Goal: Task Accomplishment & Management: Complete application form

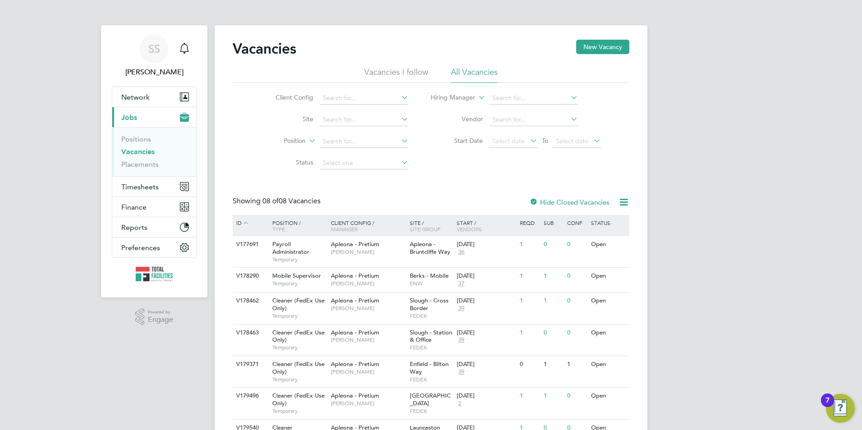
click at [151, 176] on li "Current page: Jobs Positions Vacancies Placements" at bounding box center [154, 141] width 84 height 69
click at [140, 184] on span "Timesheets" at bounding box center [139, 187] width 37 height 9
click at [142, 183] on span "Timesheets" at bounding box center [139, 187] width 37 height 9
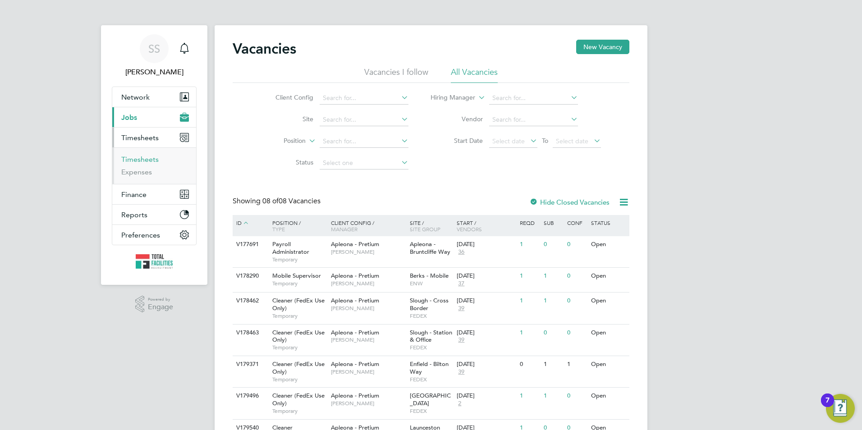
click at [140, 161] on link "Timesheets" at bounding box center [139, 159] width 37 height 9
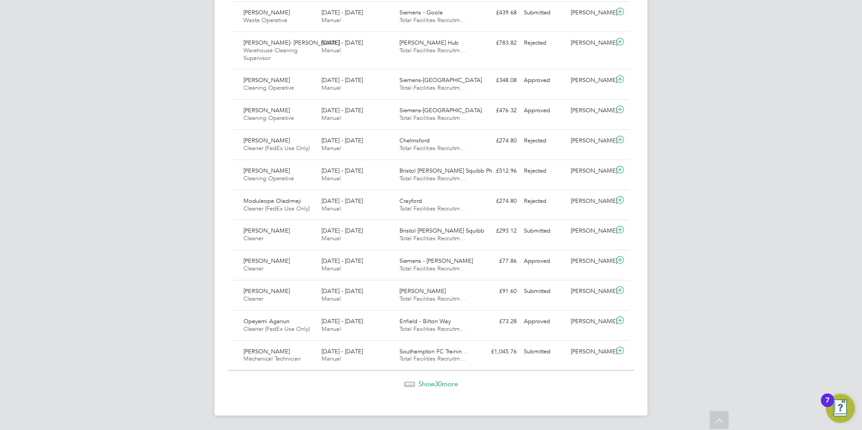
click at [426, 385] on span "Show 30 more" at bounding box center [438, 384] width 40 height 9
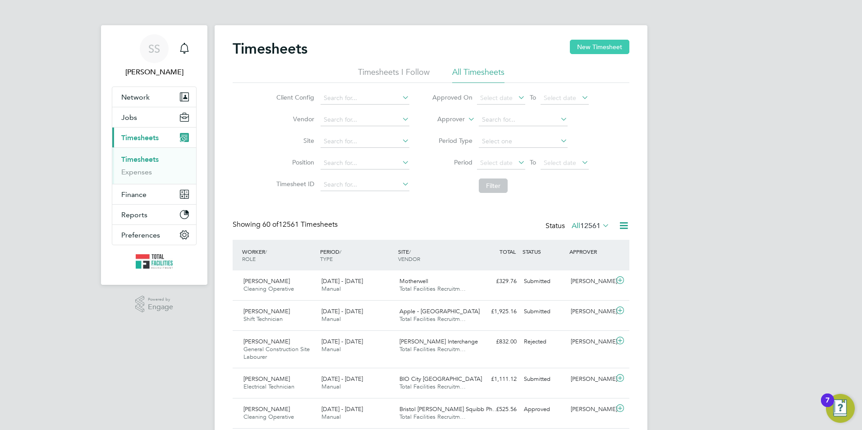
click at [590, 44] on button "New Timesheet" at bounding box center [600, 47] width 60 height 14
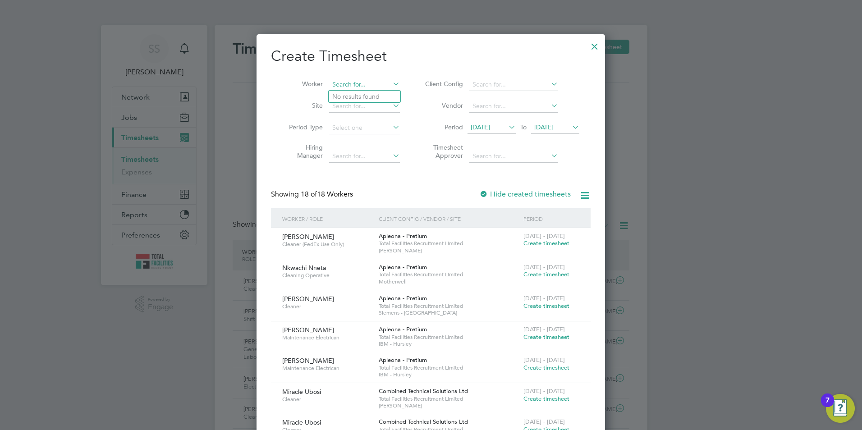
click at [358, 86] on input at bounding box center [364, 84] width 71 height 13
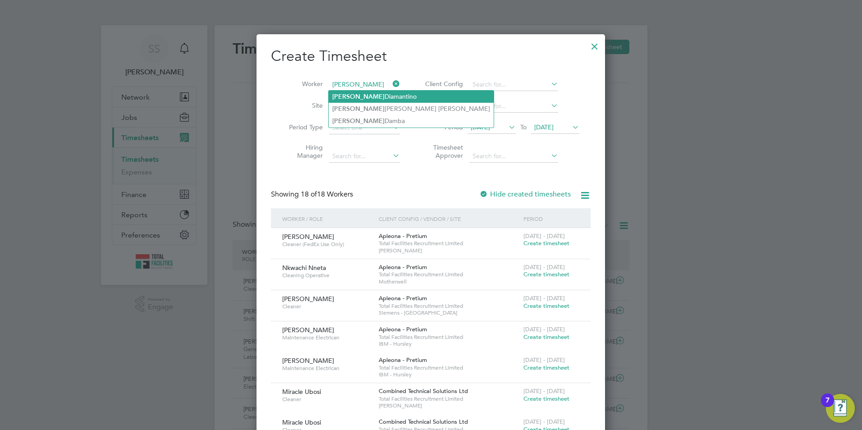
click at [335, 96] on b "Carlos" at bounding box center [358, 97] width 52 height 8
type input "Carlos Diamantino"
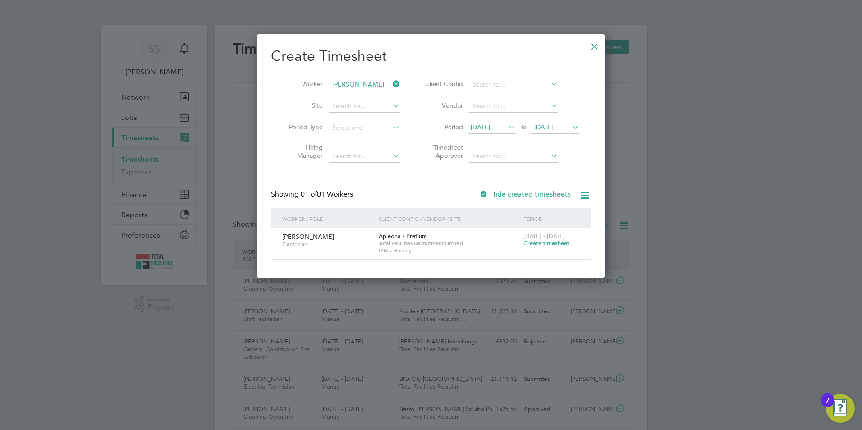
click at [547, 242] on span "Create timesheet" at bounding box center [546, 243] width 46 height 8
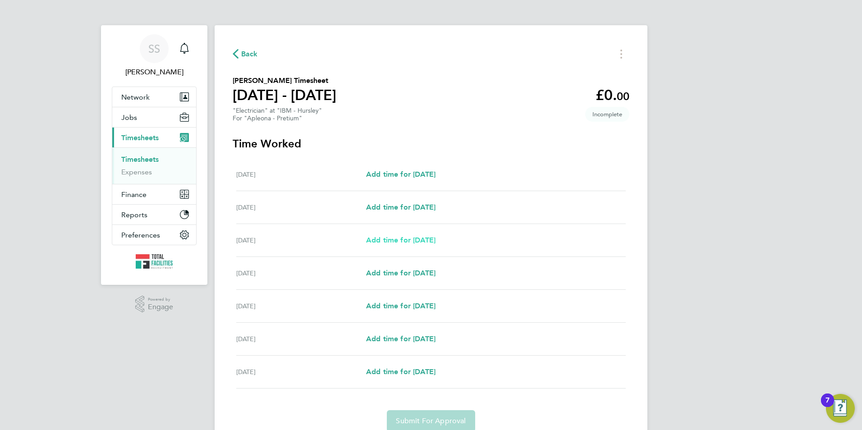
click at [411, 238] on span "Add time for [DATE]" at bounding box center [400, 240] width 69 height 9
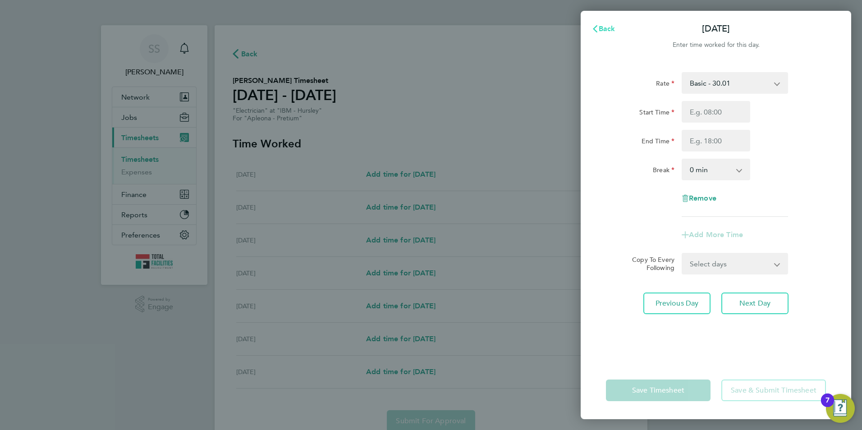
click at [600, 26] on span "Back" at bounding box center [607, 28] width 17 height 9
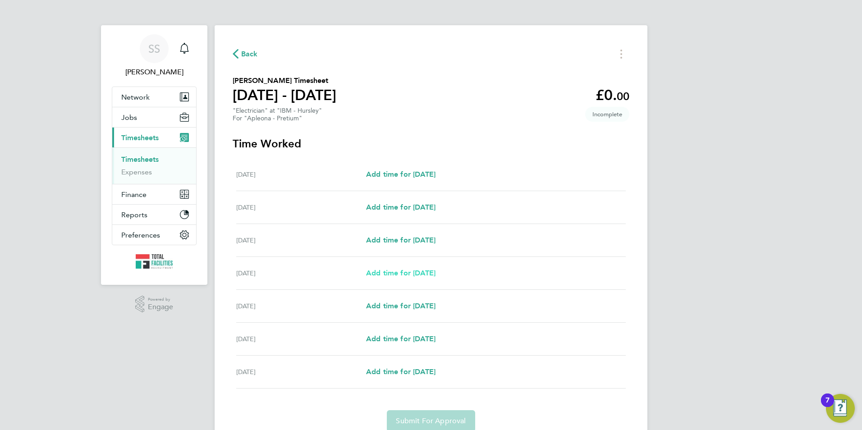
click at [403, 271] on span "Add time for Tue 26 Aug" at bounding box center [400, 273] width 69 height 9
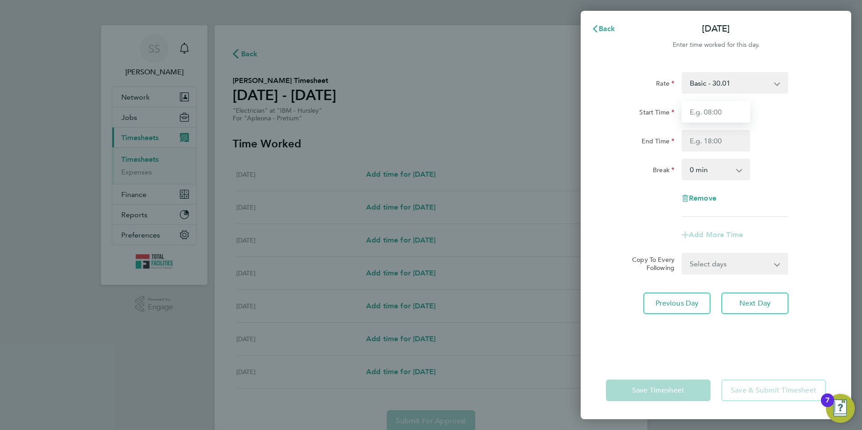
click at [711, 106] on input "Start Time" at bounding box center [716, 112] width 69 height 22
click at [692, 110] on input "Start Time" at bounding box center [716, 112] width 69 height 22
click at [701, 116] on input "Start Time" at bounding box center [716, 112] width 69 height 22
drag, startPoint x: 606, startPoint y: 89, endPoint x: 595, endPoint y: 63, distance: 28.5
click at [606, 88] on div "Rate" at bounding box center [640, 81] width 69 height 18
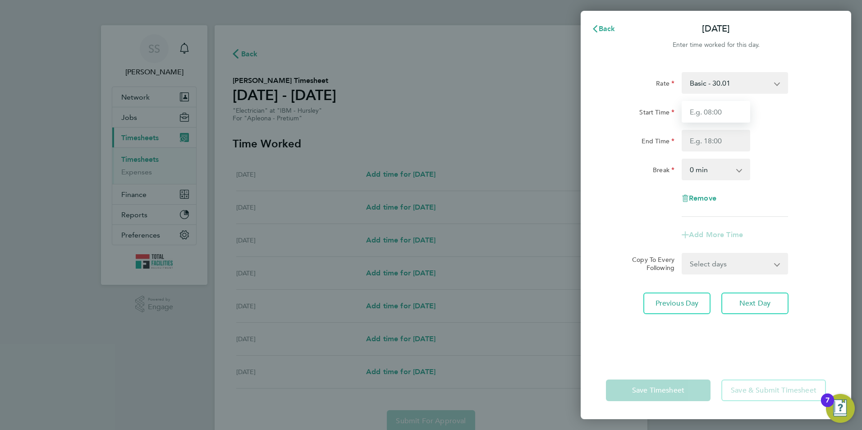
click at [712, 115] on input "Start Time" at bounding box center [716, 112] width 69 height 22
click at [690, 114] on input "Start Time" at bounding box center [716, 112] width 69 height 22
click at [691, 136] on input "End Time" at bounding box center [716, 141] width 69 height 22
click at [689, 108] on input "Start Time" at bounding box center [716, 112] width 69 height 22
click at [689, 142] on input "End Time" at bounding box center [716, 141] width 69 height 22
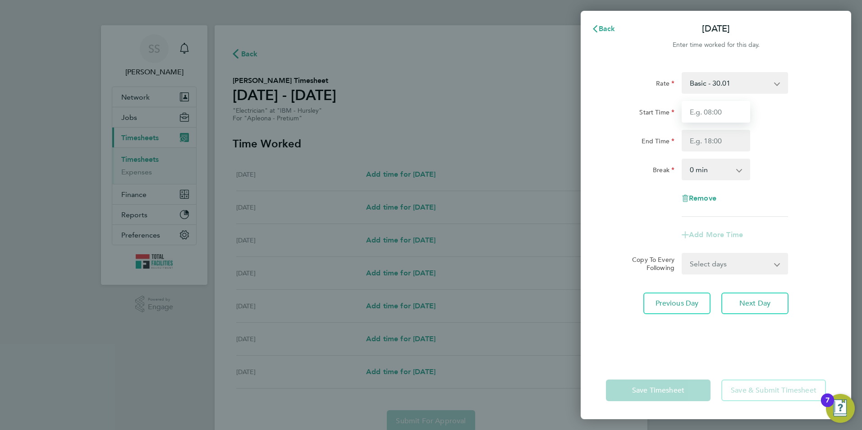
click at [684, 117] on input "Start Time" at bounding box center [716, 112] width 69 height 22
drag, startPoint x: 688, startPoint y: 143, endPoint x: 683, endPoint y: 122, distance: 21.7
click at [688, 143] on input "End Time" at bounding box center [716, 141] width 69 height 22
drag, startPoint x: 687, startPoint y: 102, endPoint x: 688, endPoint y: 107, distance: 5.0
click at [687, 102] on input "Start Time" at bounding box center [716, 112] width 69 height 22
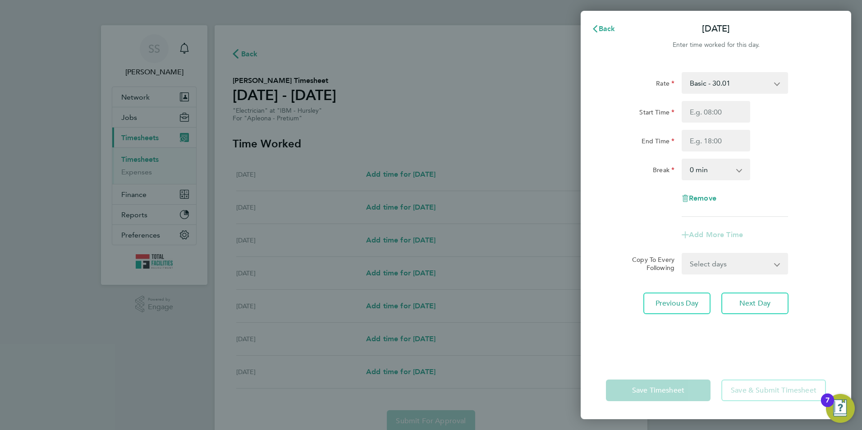
drag, startPoint x: 626, startPoint y: 82, endPoint x: 610, endPoint y: 46, distance: 39.2
click at [626, 82] on div "Rate" at bounding box center [640, 81] width 69 height 18
click at [713, 112] on input "Start Time" at bounding box center [716, 112] width 69 height 22
click at [691, 108] on input "7" at bounding box center [716, 112] width 69 height 22
type input "08:00"
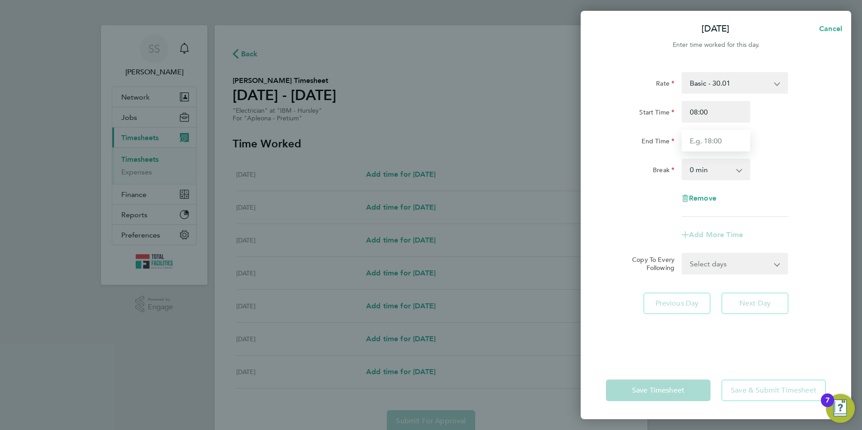
click at [698, 131] on input "End Time" at bounding box center [716, 141] width 69 height 22
type input "16:30"
drag, startPoint x: 714, startPoint y: 166, endPoint x: 704, endPoint y: 174, distance: 12.8
click at [714, 166] on select "0 min 15 min 30 min 45 min 60 min 75 min 90 min" at bounding box center [711, 170] width 56 height 20
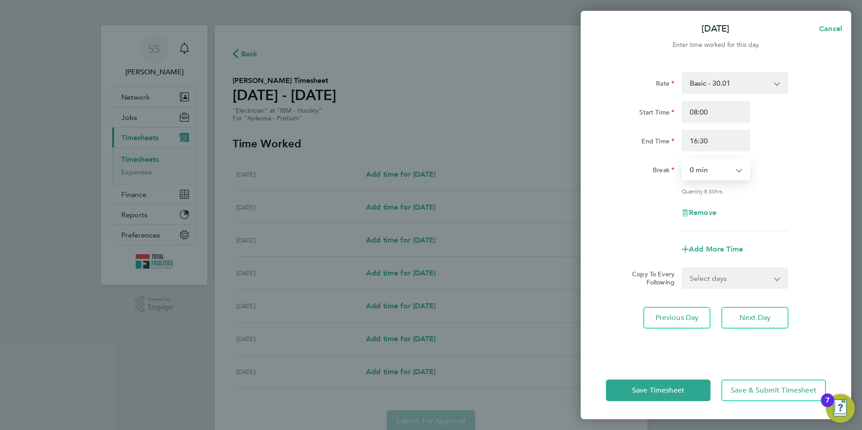
select select "30"
click at [683, 160] on select "0 min 15 min 30 min 45 min 60 min 75 min 90 min" at bounding box center [711, 170] width 56 height 20
click at [660, 394] on span "Save Timesheet" at bounding box center [658, 390] width 52 height 9
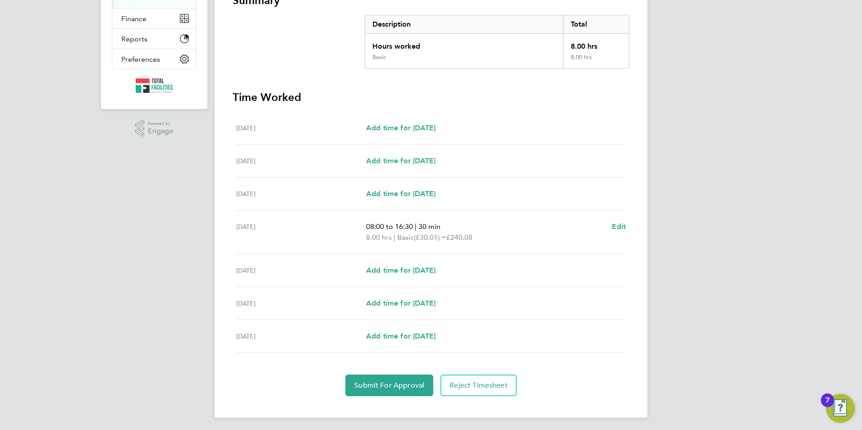
scroll to position [178, 0]
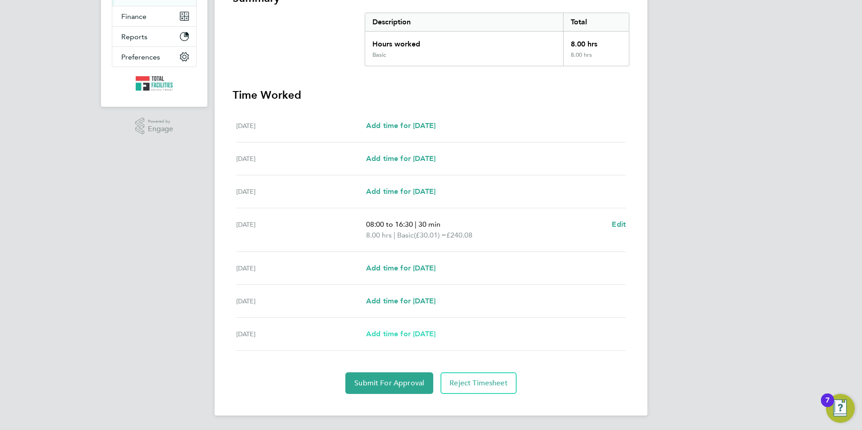
click at [404, 335] on span "Add time for Fri 29 Aug" at bounding box center [400, 334] width 69 height 9
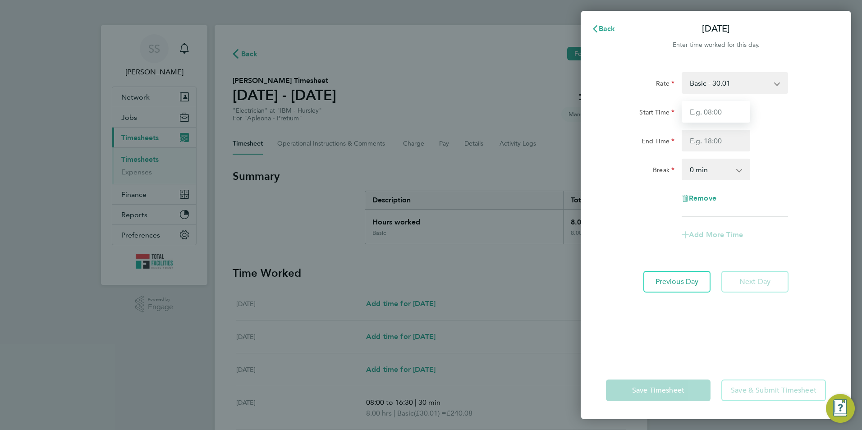
click at [702, 109] on input "Start Time" at bounding box center [716, 112] width 69 height 22
type input "08:00"
click at [693, 148] on input "End Time" at bounding box center [716, 141] width 69 height 22
type input "16:30"
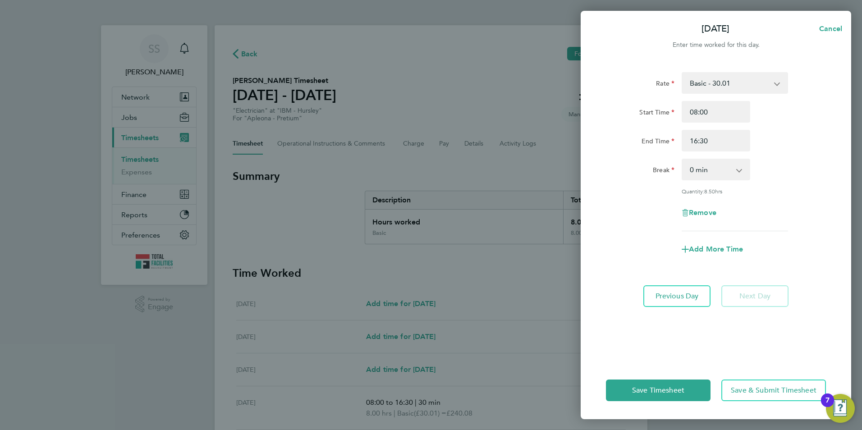
click at [639, 156] on div "Rate Basic - 30.01 Start Time 08:00 End Time 16:30 Break 0 min 15 min 30 min 45…" at bounding box center [716, 151] width 220 height 159
click at [702, 175] on select "0 min 15 min 30 min 45 min 60 min 75 min 90 min" at bounding box center [711, 170] width 56 height 20
select select "30"
click at [683, 160] on select "0 min 15 min 30 min 45 min 60 min 75 min 90 min" at bounding box center [711, 170] width 56 height 20
click at [651, 388] on span "Save Timesheet" at bounding box center [658, 390] width 52 height 9
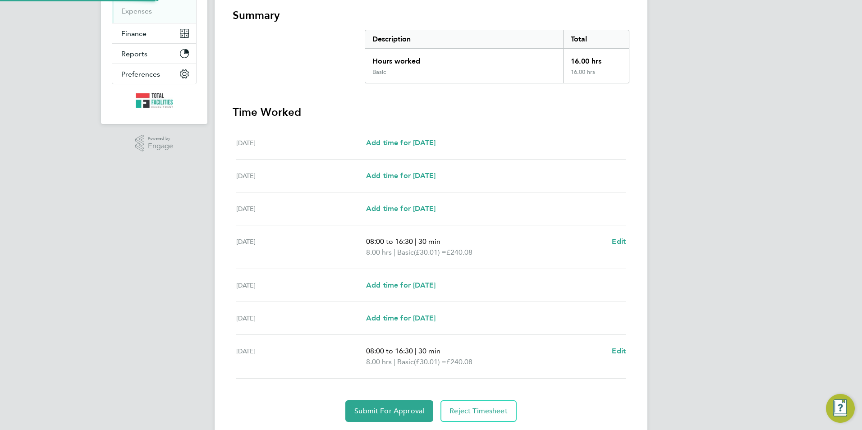
scroll to position [189, 0]
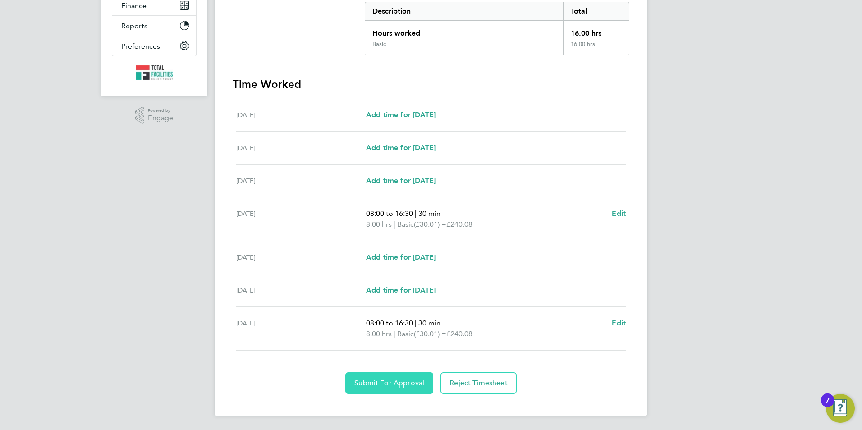
click at [372, 385] on span "Submit For Approval" at bounding box center [389, 383] width 70 height 9
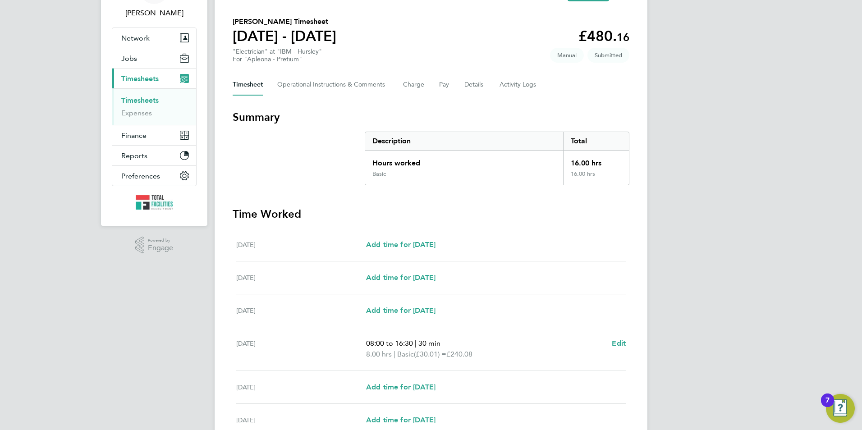
scroll to position [0, 0]
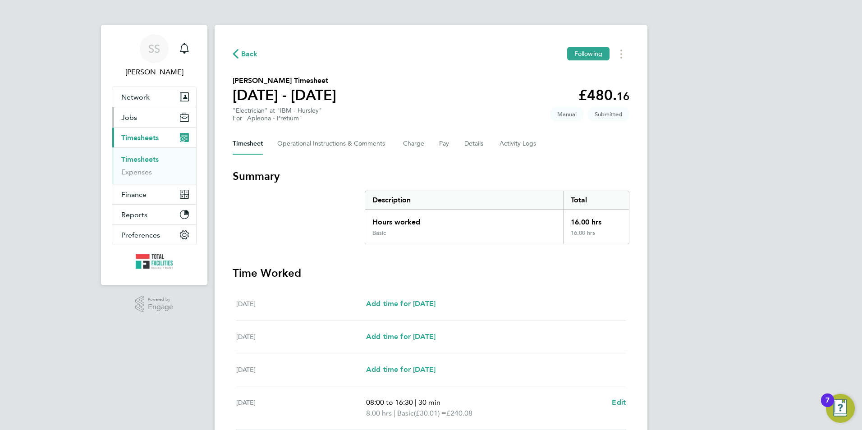
click at [128, 120] on span "Jobs" at bounding box center [129, 117] width 16 height 9
click at [143, 148] on ul "Timesheets Expenses" at bounding box center [154, 165] width 84 height 37
click at [142, 155] on link "Timesheets" at bounding box center [139, 159] width 37 height 9
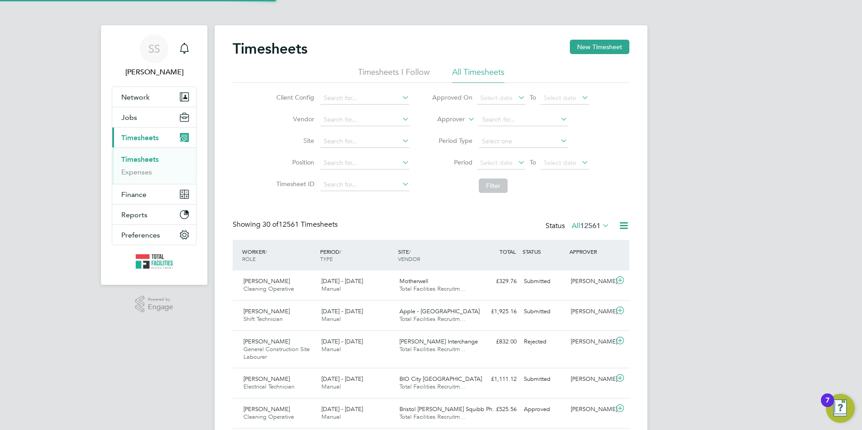
scroll to position [30, 78]
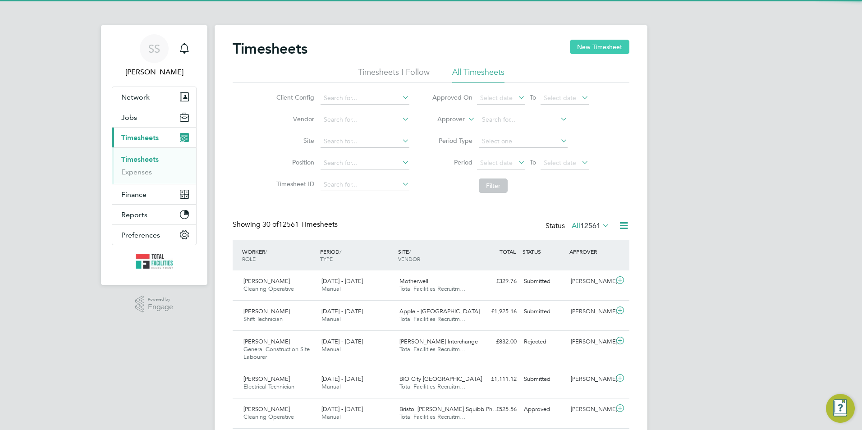
click at [593, 44] on button "New Timesheet" at bounding box center [600, 47] width 60 height 14
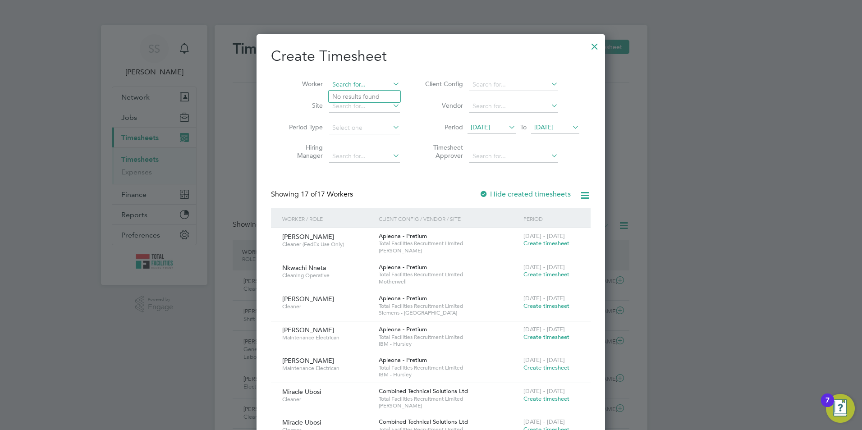
click at [357, 87] on input at bounding box center [364, 84] width 71 height 13
click at [347, 159] on b "Simon" at bounding box center [358, 158] width 52 height 8
type input "Simon Wootton"
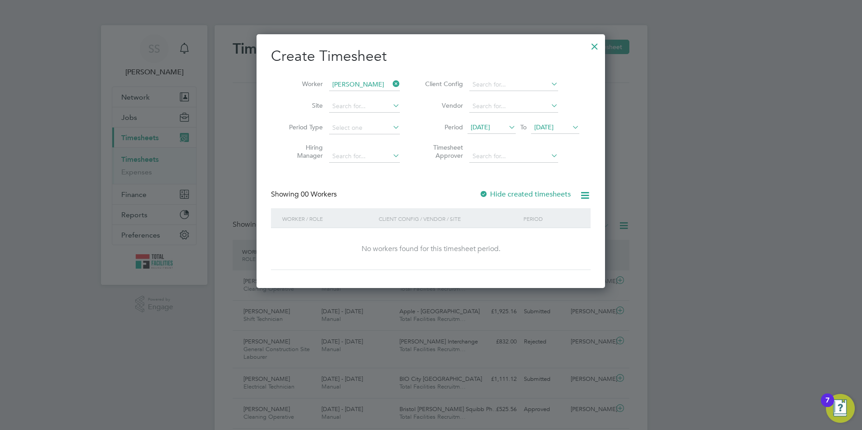
click at [567, 122] on span "25 Aug 2025" at bounding box center [555, 128] width 48 height 12
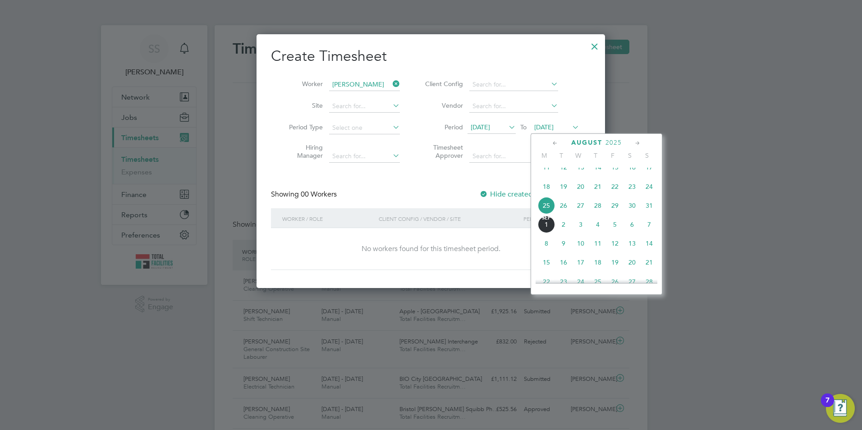
click at [605, 210] on span "28" at bounding box center [597, 205] width 17 height 17
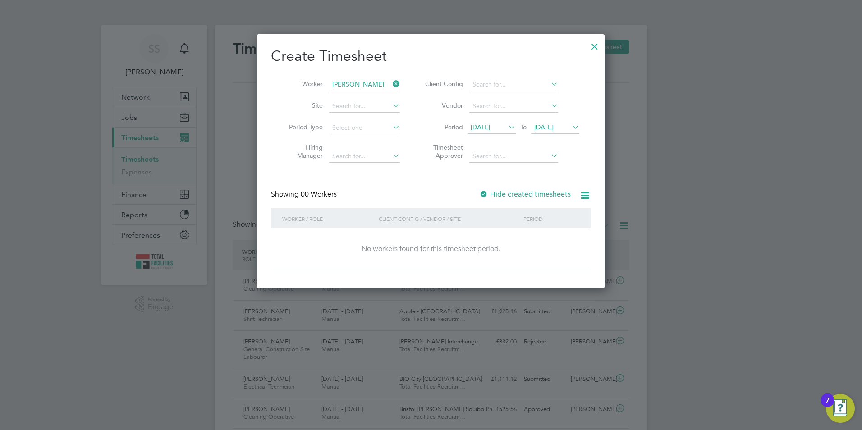
click at [591, 44] on div at bounding box center [594, 44] width 16 height 16
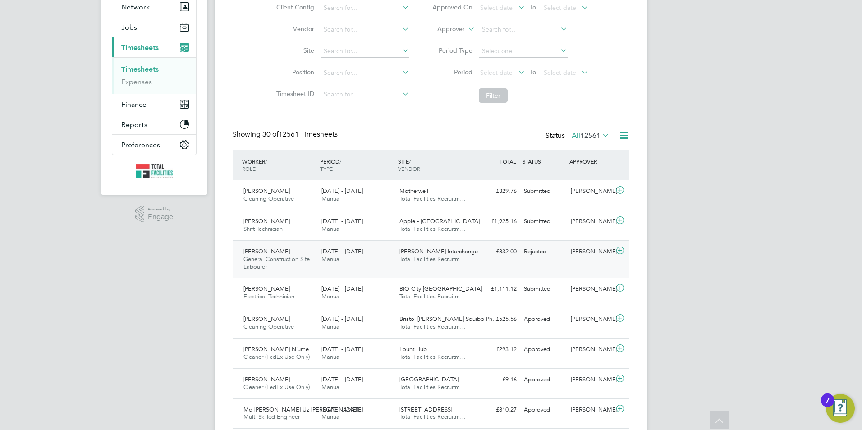
click at [403, 266] on div "BP Tingley Interchange Total Facilities Recruitm…" at bounding box center [435, 255] width 78 height 23
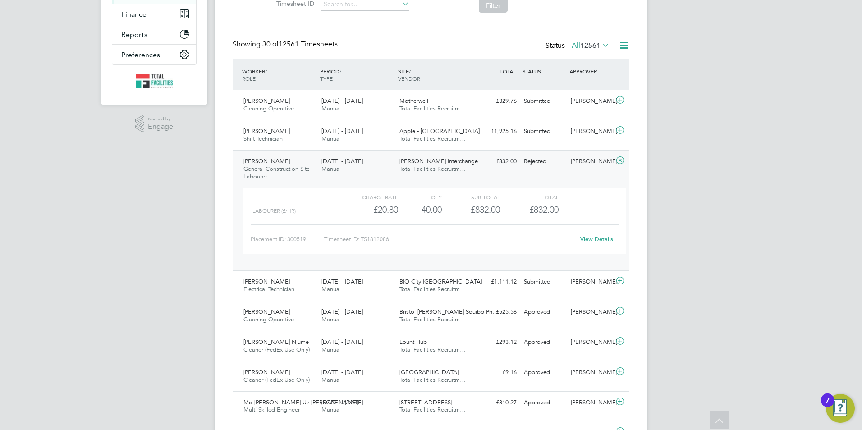
click at [596, 239] on link "View Details" at bounding box center [596, 239] width 33 height 8
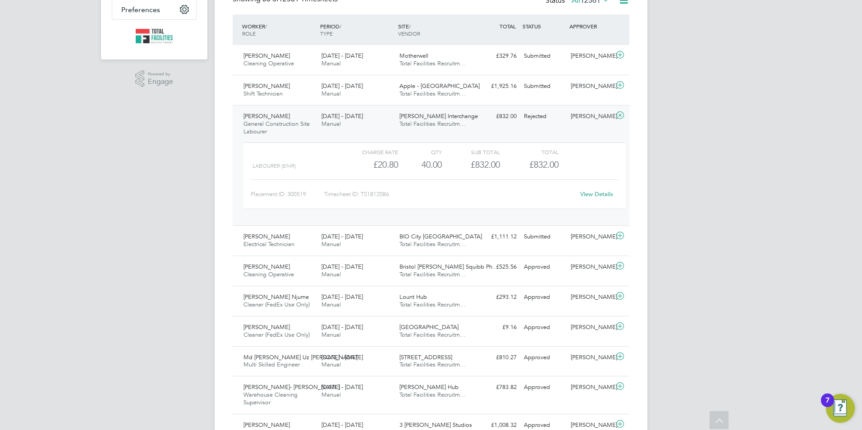
scroll to position [0, 0]
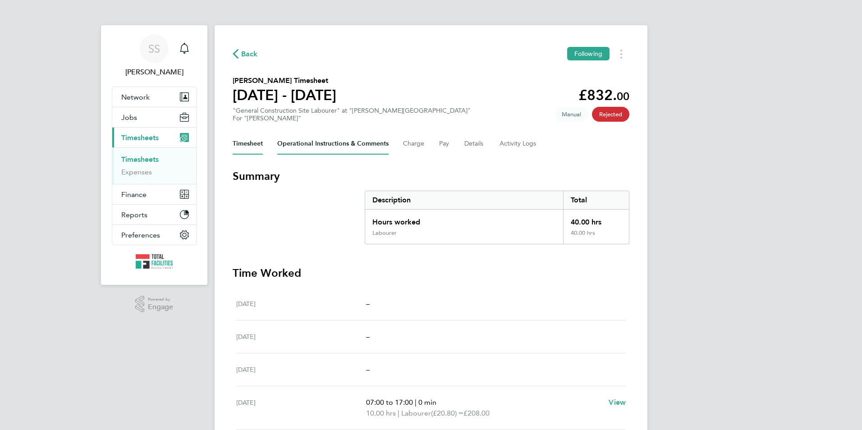
click at [329, 146] on Comments-tab "Operational Instructions & Comments" at bounding box center [332, 144] width 111 height 22
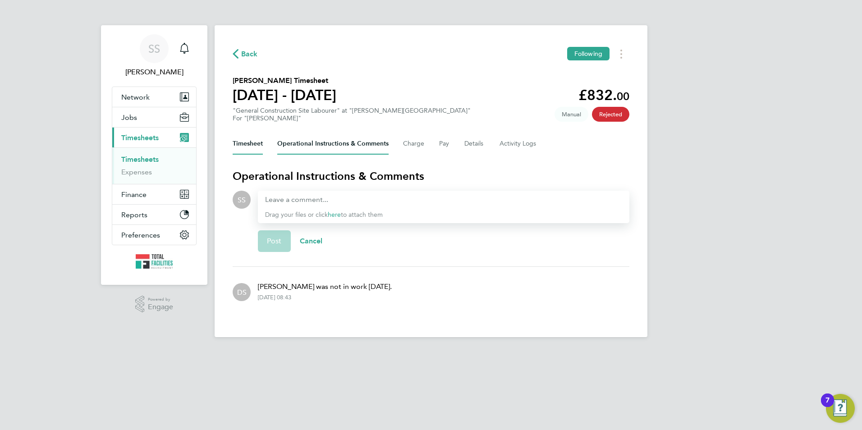
click at [239, 147] on button "Timesheet" at bounding box center [248, 144] width 30 height 22
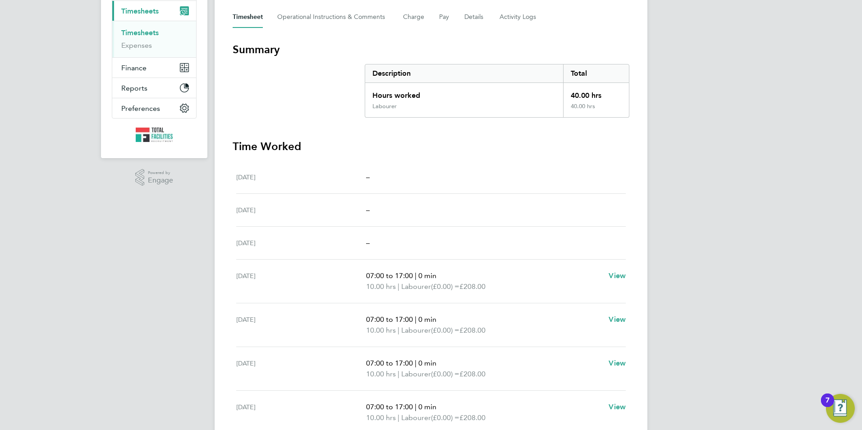
scroll to position [167, 0]
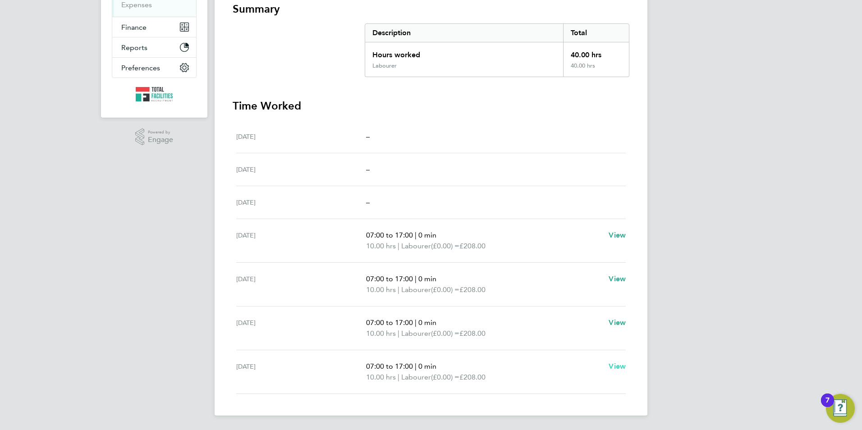
click at [619, 367] on span "View" at bounding box center [617, 366] width 17 height 9
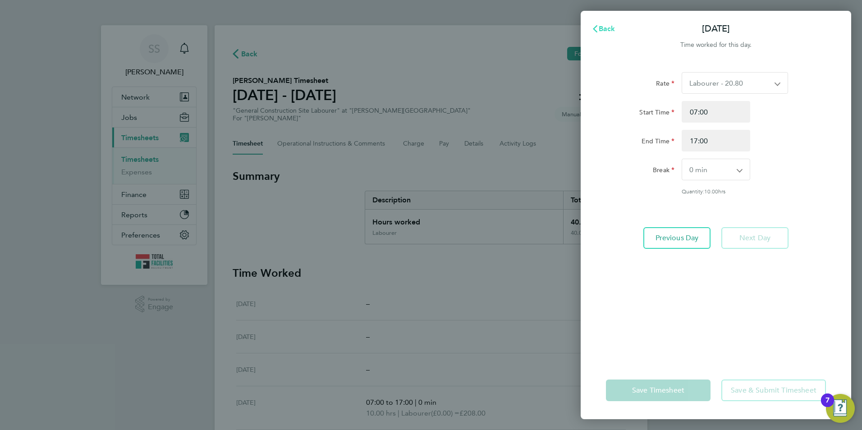
click at [609, 21] on button "Back" at bounding box center [603, 29] width 42 height 18
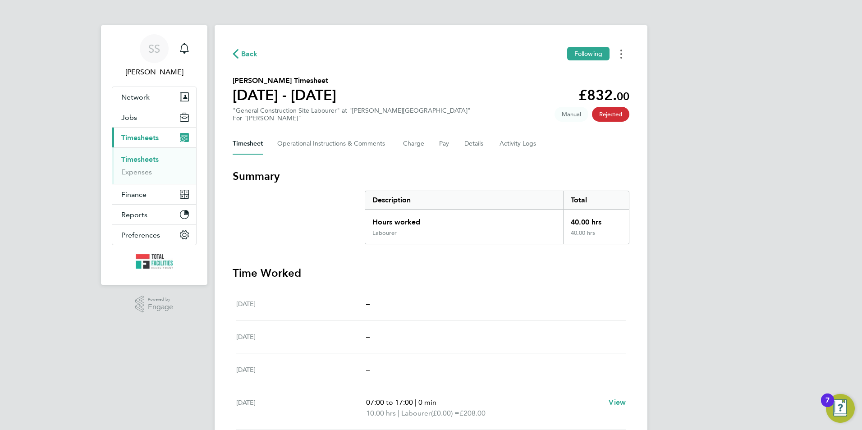
click at [624, 54] on button "Timesheets Menu" at bounding box center [621, 54] width 16 height 14
click at [493, 60] on div "Back Following Download timesheet" at bounding box center [431, 54] width 397 height 14
click at [247, 49] on span "Back" at bounding box center [249, 54] width 17 height 11
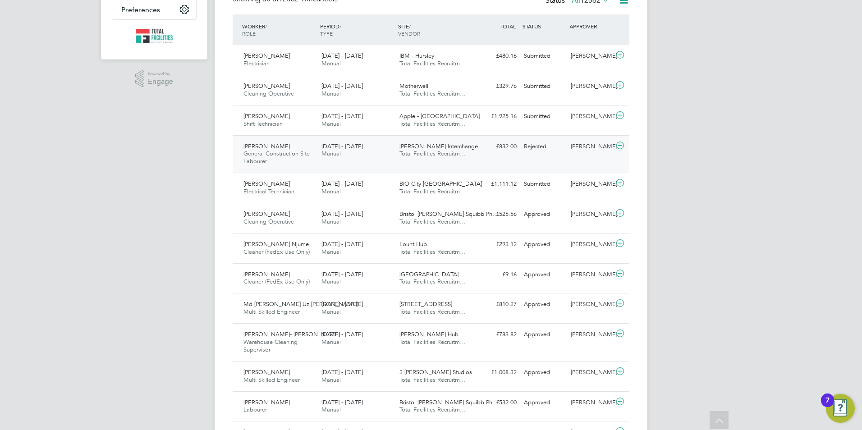
click at [291, 161] on div "Steve Lees General Construction Site Labourer 23 - 29 Aug 2025" at bounding box center [279, 154] width 78 height 30
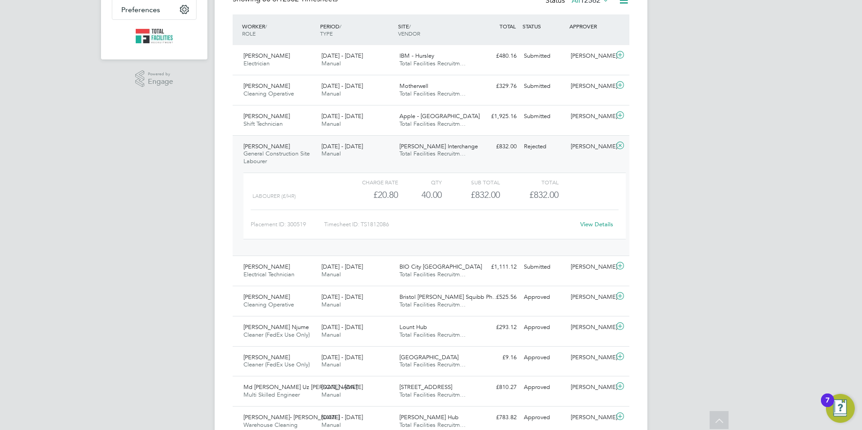
click at [620, 147] on icon at bounding box center [619, 145] width 11 height 7
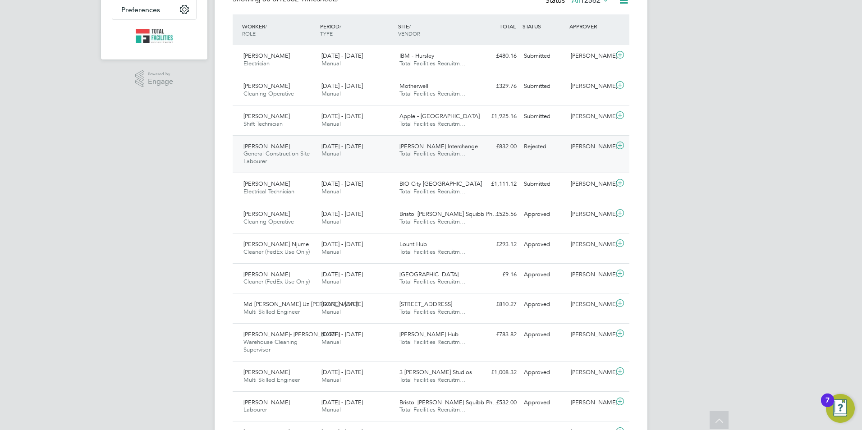
click at [527, 151] on div "Rejected" at bounding box center [543, 146] width 47 height 15
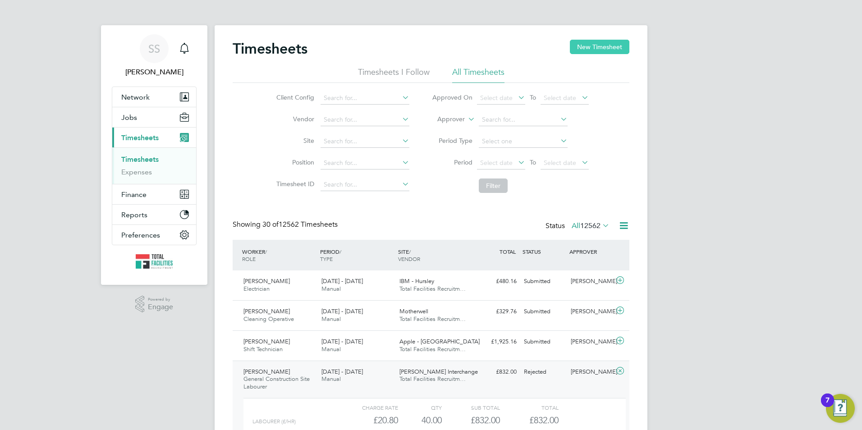
click at [589, 49] on button "New Timesheet" at bounding box center [600, 47] width 60 height 14
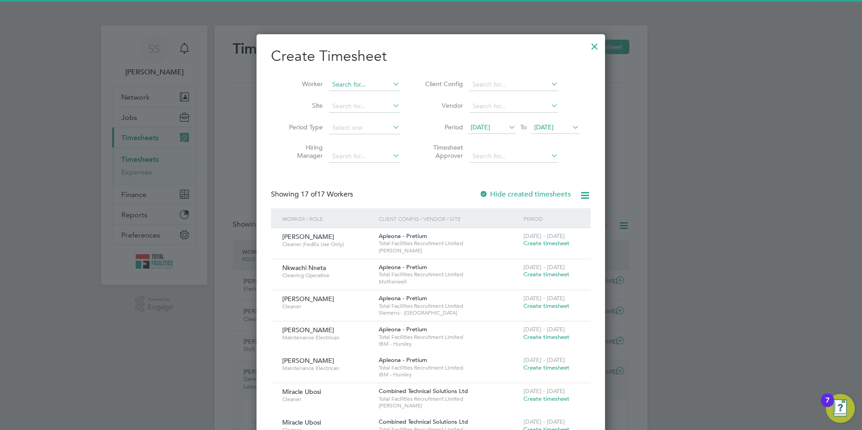
click at [344, 85] on input at bounding box center [364, 84] width 71 height 13
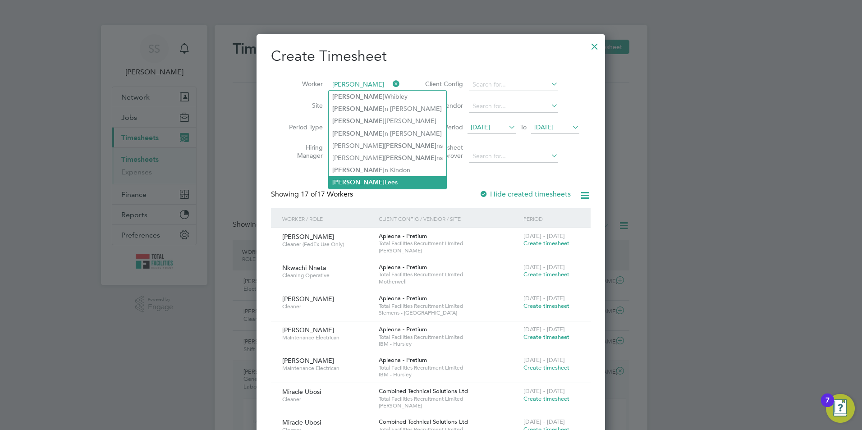
click at [362, 178] on li "Steve Lees" at bounding box center [388, 182] width 118 height 12
type input "Steve Lees"
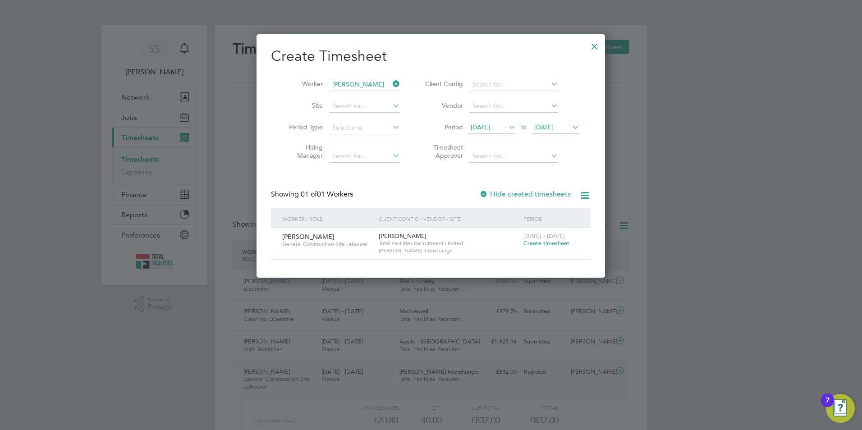
click at [541, 247] on div "23 - 29 Aug 2025 Create timesheet" at bounding box center [551, 240] width 60 height 24
click at [541, 242] on span "Create timesheet" at bounding box center [546, 243] width 46 height 8
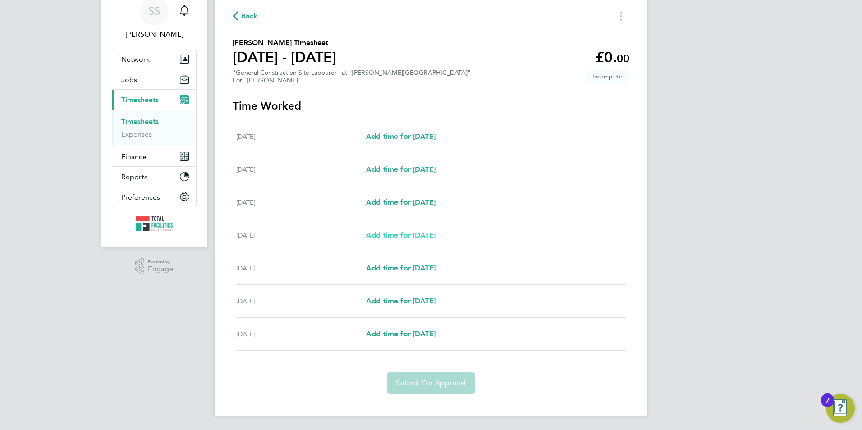
click at [403, 234] on span "Add time for Tue 26 Aug" at bounding box center [400, 235] width 69 height 9
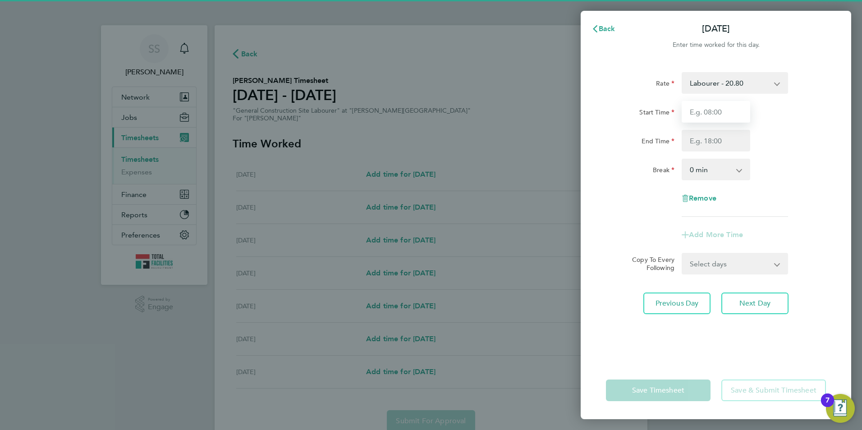
click at [706, 114] on input "Start Time" at bounding box center [716, 112] width 69 height 22
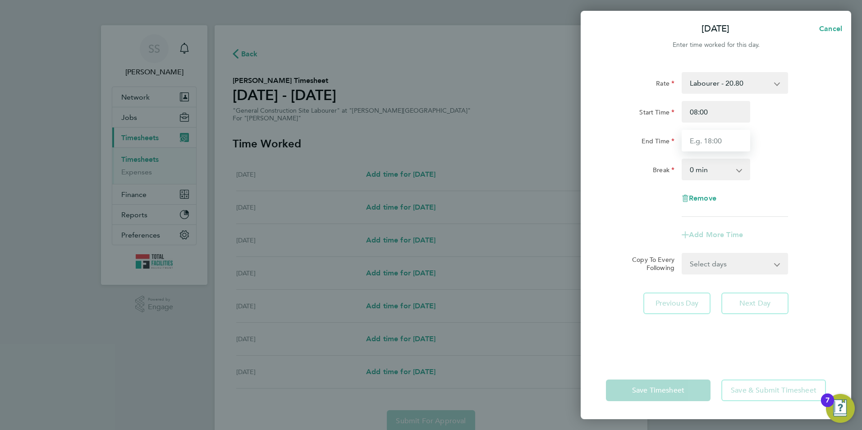
click at [696, 141] on input "End Time" at bounding box center [716, 141] width 69 height 22
drag, startPoint x: 709, startPoint y: 113, endPoint x: 607, endPoint y: 115, distance: 101.5
click at [600, 113] on div "Rate Labourer - 20.80 Start Time 08:00 End Time Break 0 min 15 min 30 min 45 mi…" at bounding box center [716, 211] width 270 height 300
type input "1"
type input "07:00"
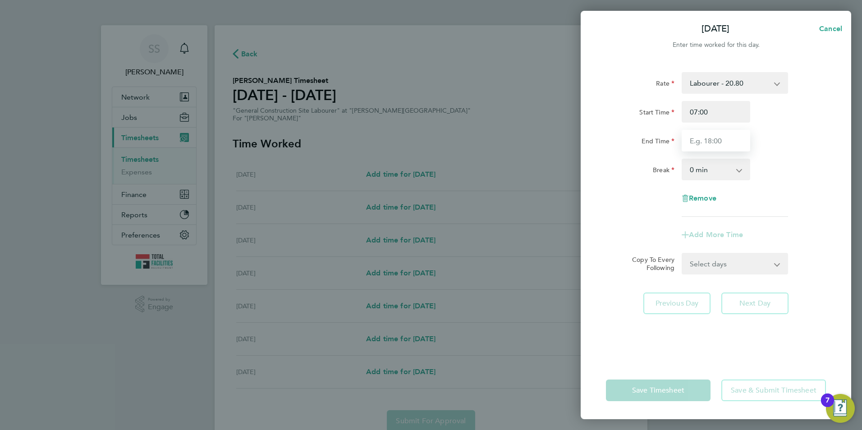
click at [699, 143] on input "End Time" at bounding box center [716, 141] width 69 height 22
type input "17:00"
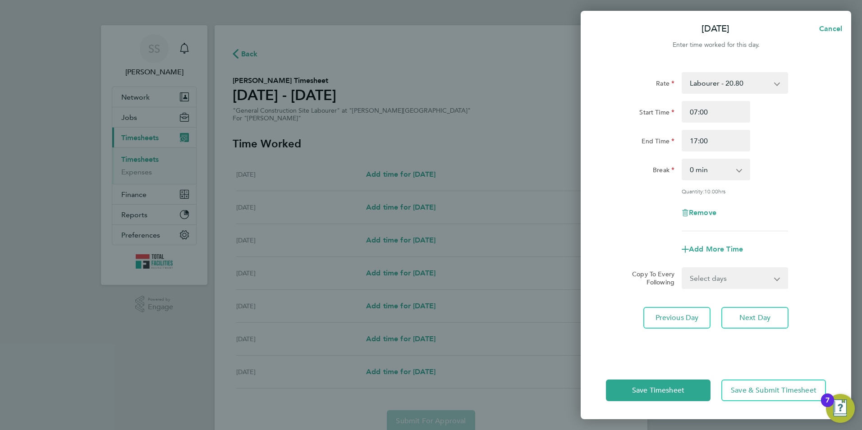
click at [653, 139] on label "End Time" at bounding box center [657, 142] width 33 height 11
click at [682, 139] on input "End Time" at bounding box center [716, 141] width 69 height 22
click at [696, 171] on select "0 min 15 min 30 min 45 min 60 min 75 min 90 min" at bounding box center [711, 170] width 56 height 20
click at [656, 195] on div "Rate Labourer - 20.80 Start Time 07:00 End Time 17:00 Break 0 min 15 min 30 min…" at bounding box center [716, 151] width 220 height 159
click at [755, 319] on span "Next Day" at bounding box center [754, 317] width 31 height 9
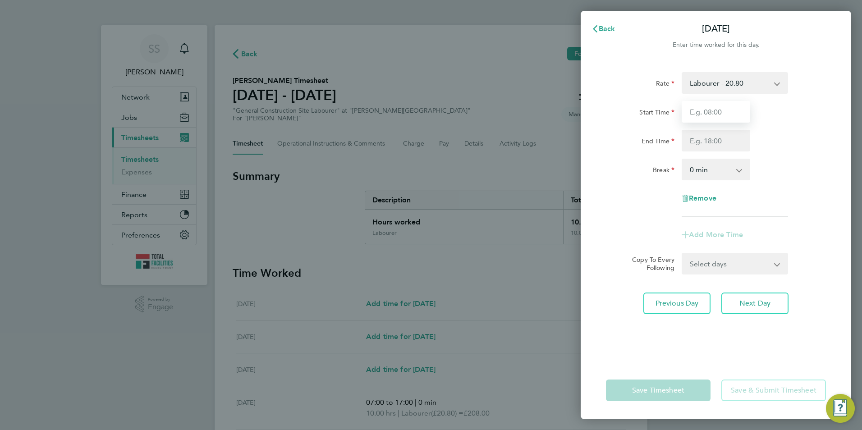
click at [705, 114] on input "Start Time" at bounding box center [716, 112] width 69 height 22
type input "07:00"
click at [697, 143] on input "End Time" at bounding box center [716, 141] width 69 height 22
type input "17:00"
click at [657, 167] on label "Break" at bounding box center [664, 171] width 22 height 11
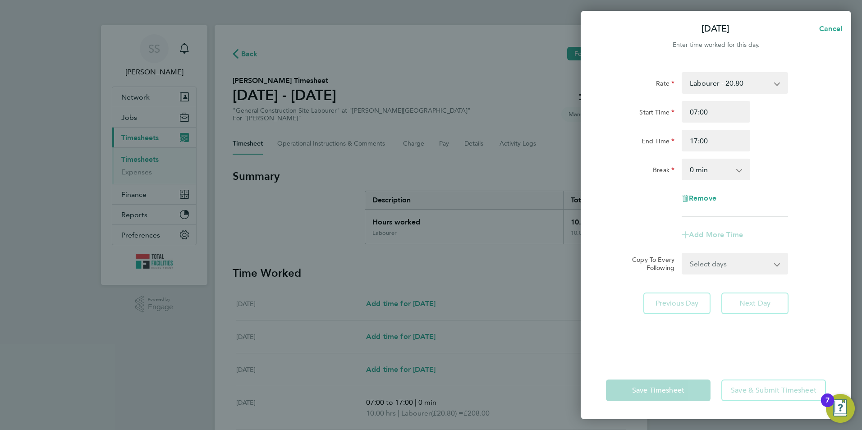
click at [683, 167] on select "0 min 15 min 30 min 45 min 60 min 75 min 90 min" at bounding box center [711, 170] width 56 height 20
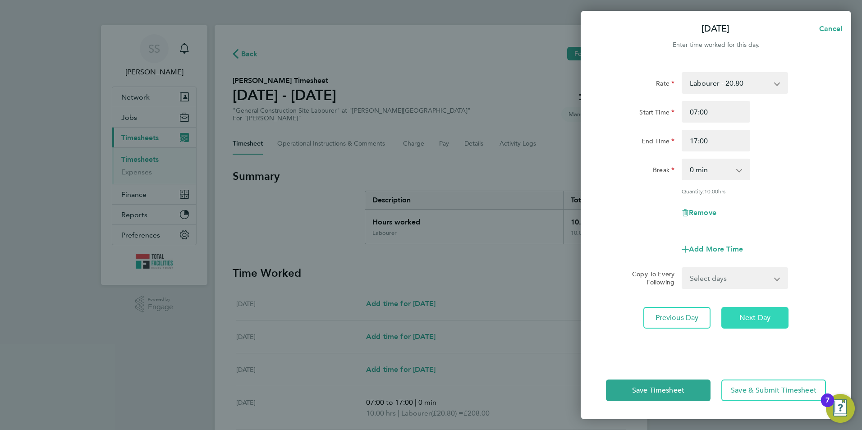
click at [753, 318] on span "Next Day" at bounding box center [754, 317] width 31 height 9
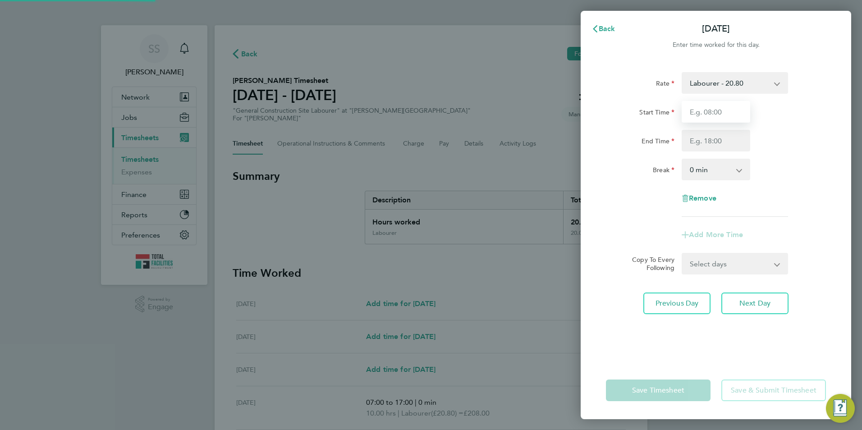
click at [698, 116] on input "Start Time" at bounding box center [716, 112] width 69 height 22
type input "07:00"
drag, startPoint x: 694, startPoint y: 141, endPoint x: 684, endPoint y: 151, distance: 14.3
click at [694, 141] on input "End Time" at bounding box center [716, 141] width 69 height 22
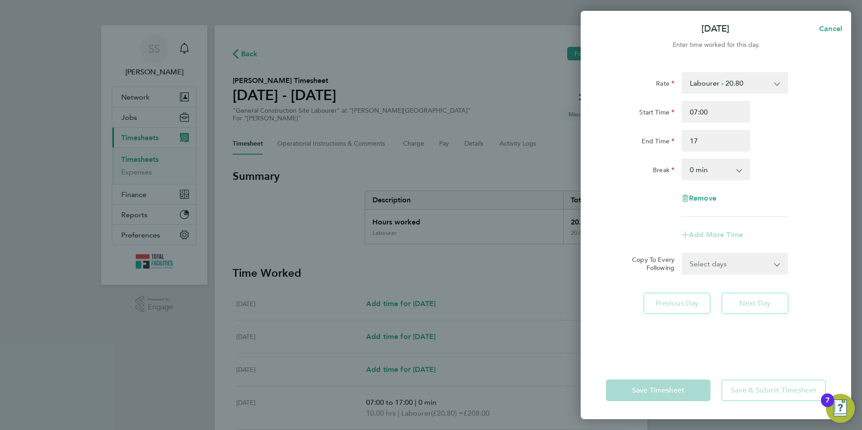
type input "17:00"
drag, startPoint x: 627, startPoint y: 154, endPoint x: 647, endPoint y: 179, distance: 32.1
click at [627, 154] on div "Rate Labourer - 20.80 Start Time 07:00 End Time 17:00 Break 0 min 15 min 30 min…" at bounding box center [716, 144] width 220 height 145
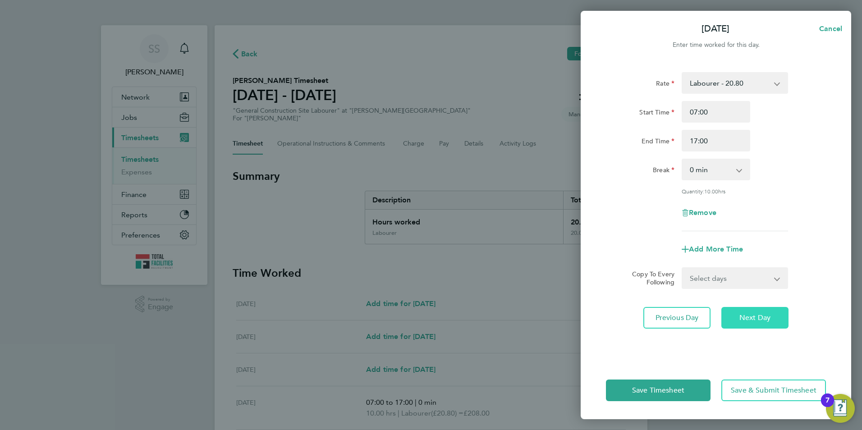
click at [761, 310] on button "Next Day" at bounding box center [754, 318] width 67 height 22
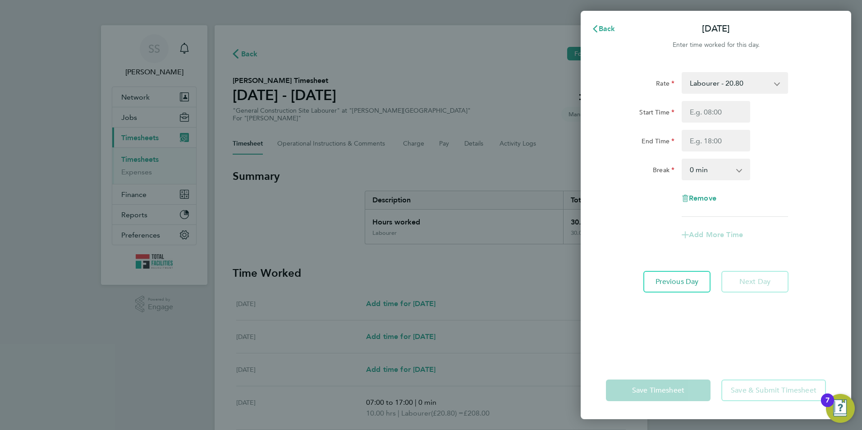
drag, startPoint x: 666, startPoint y: 370, endPoint x: 660, endPoint y: 352, distance: 19.3
click at [666, 369] on div "Save Timesheet Save & Submit Timesheet" at bounding box center [716, 391] width 270 height 58
click at [600, 30] on span "Back" at bounding box center [607, 28] width 17 height 9
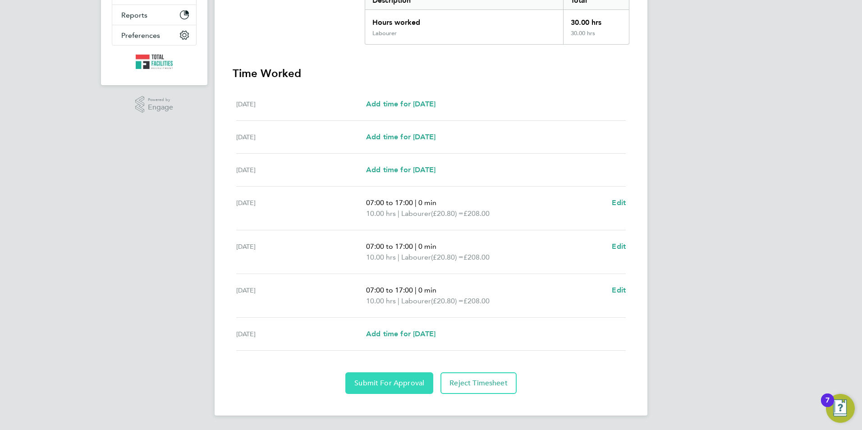
click at [399, 380] on span "Submit For Approval" at bounding box center [389, 383] width 70 height 9
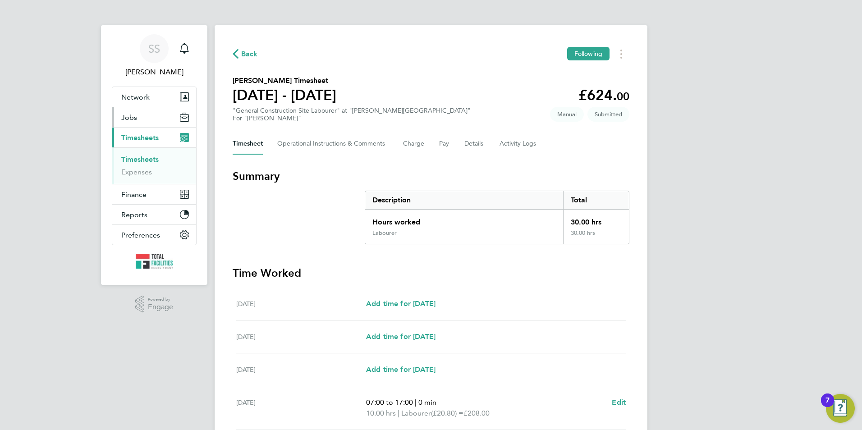
click at [157, 117] on button "Jobs" at bounding box center [154, 117] width 84 height 20
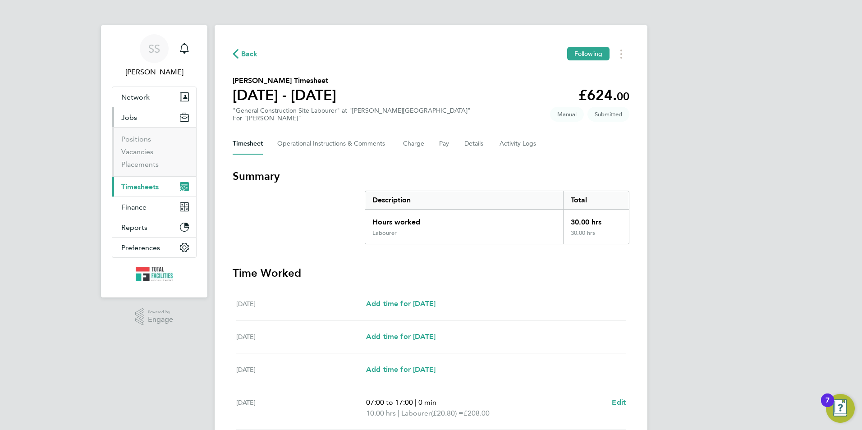
click at [137, 188] on span "Timesheets" at bounding box center [139, 187] width 37 height 9
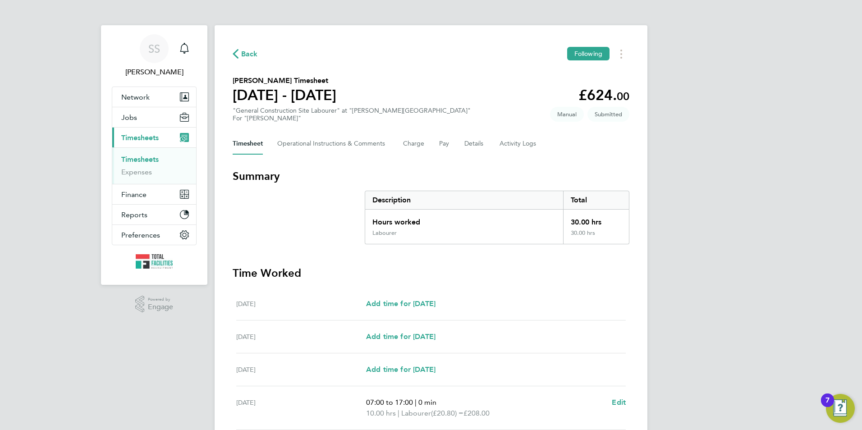
click at [140, 156] on link "Timesheets" at bounding box center [139, 159] width 37 height 9
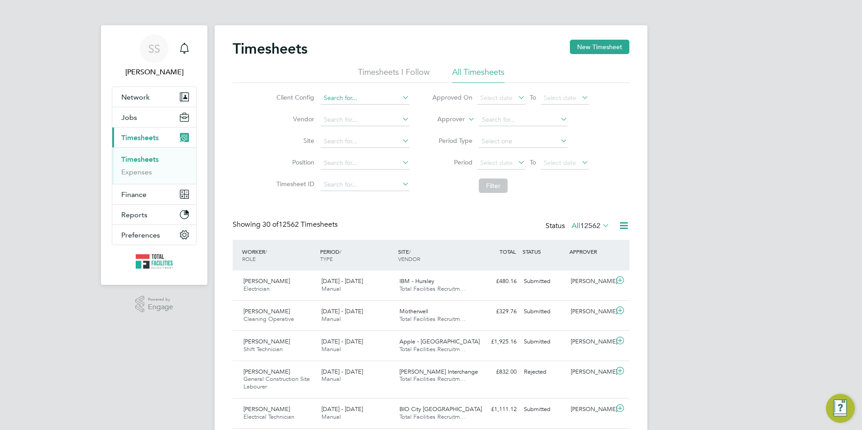
click at [336, 99] on input at bounding box center [365, 98] width 89 height 13
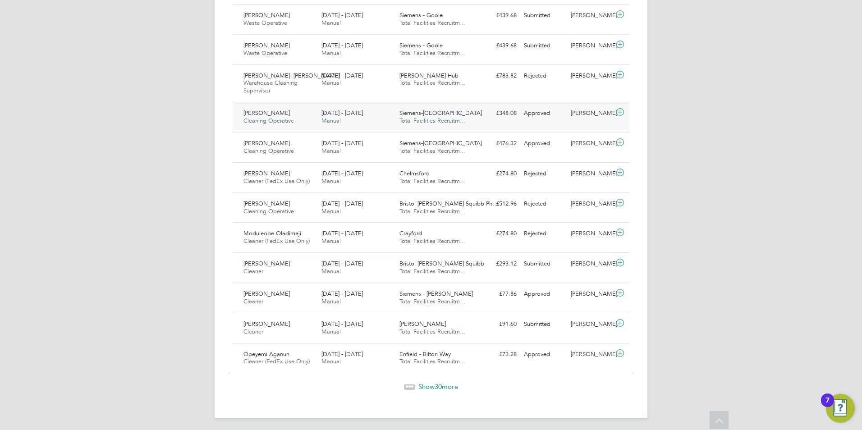
scroll to position [834, 0]
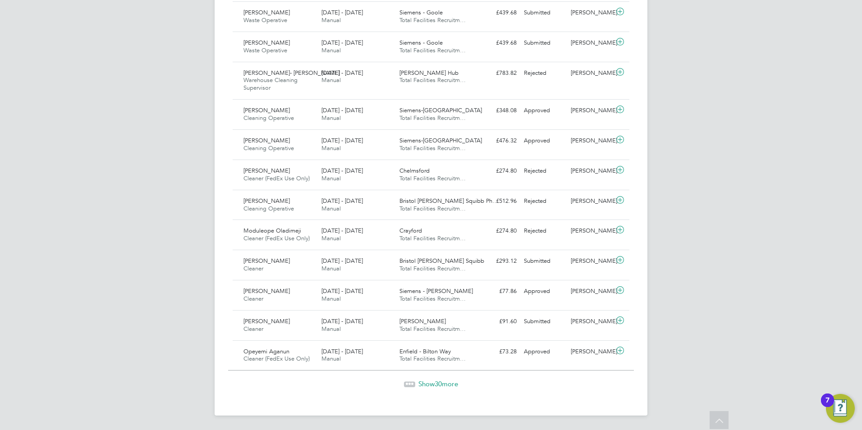
click at [434, 386] on span "Show 30 more" at bounding box center [438, 384] width 40 height 9
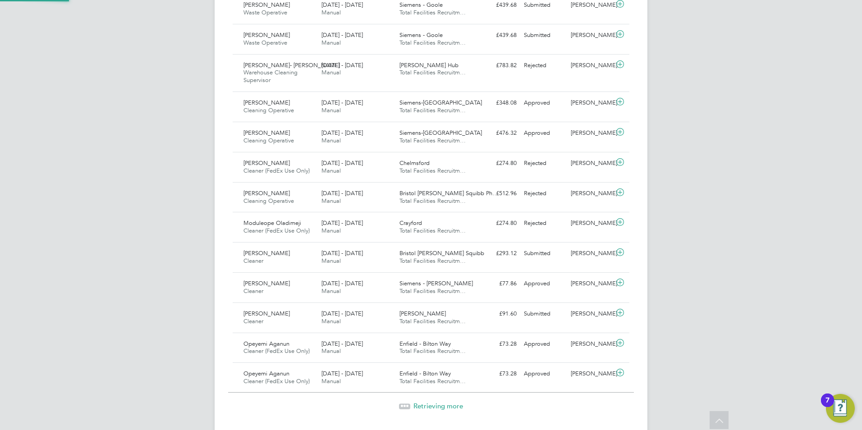
scroll to position [23, 78]
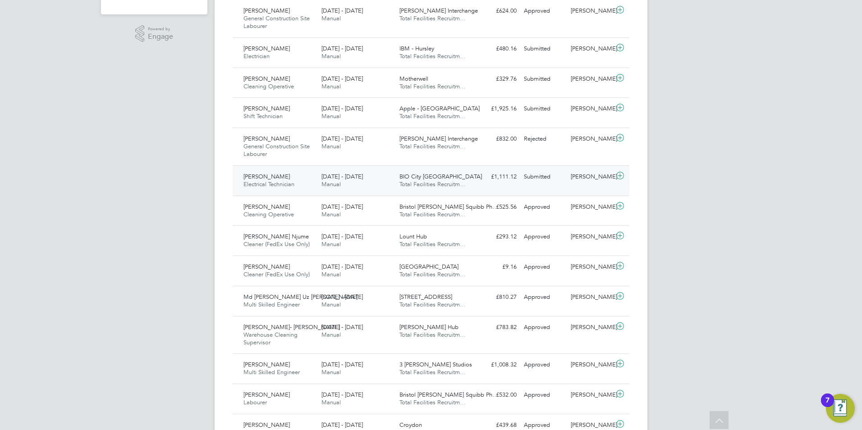
click at [300, 186] on div "Simon Wootton Electrical Technician 23 - 29 Aug 2025" at bounding box center [279, 181] width 78 height 23
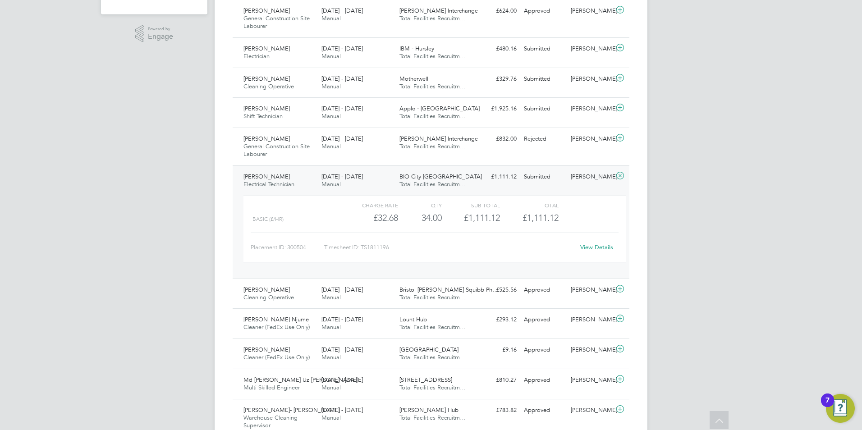
click at [591, 246] on link "View Details" at bounding box center [596, 247] width 33 height 8
